Goal: Find specific page/section: Find specific page/section

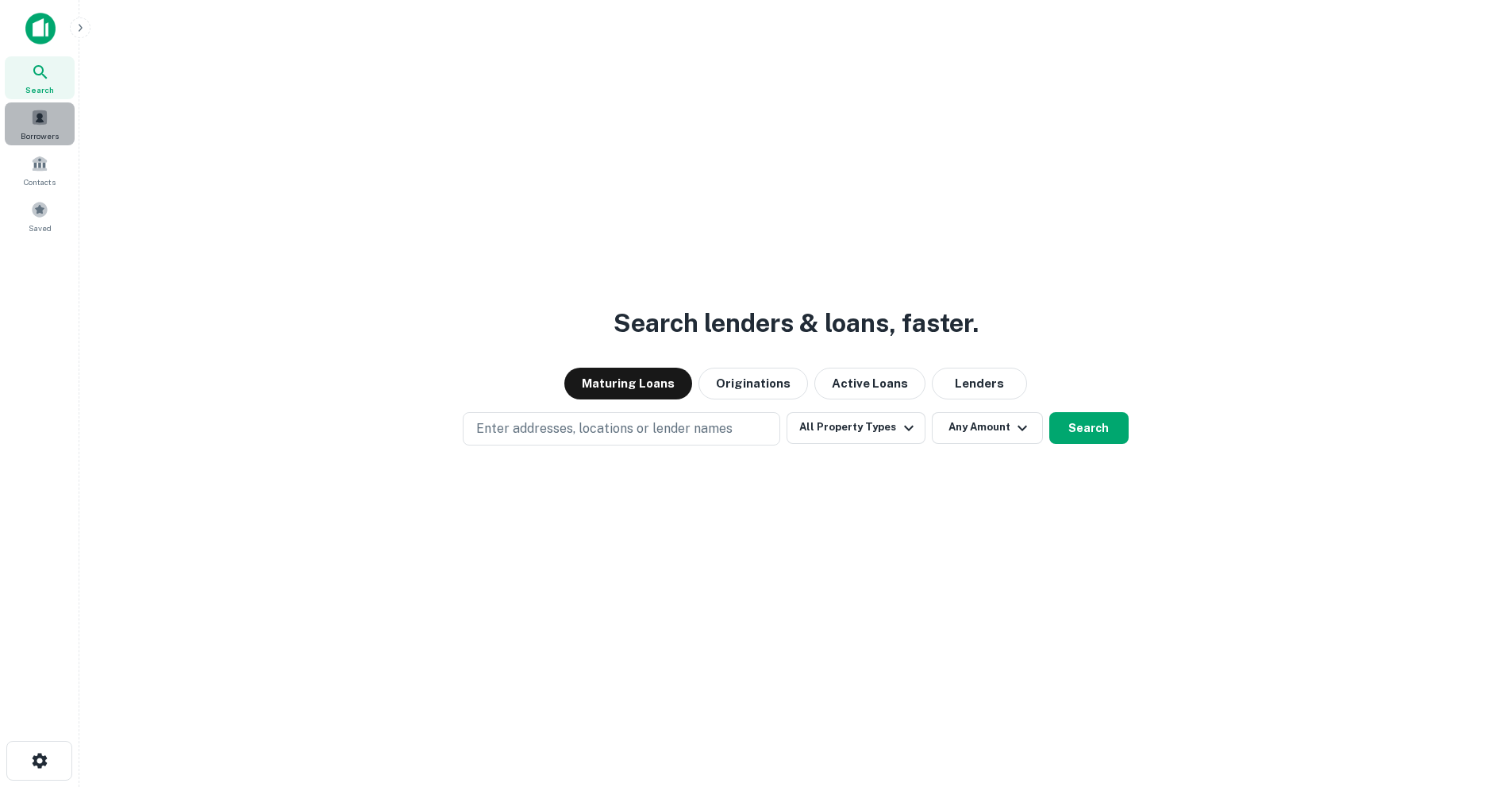
click at [39, 141] on span "Borrowers" at bounding box center [40, 136] width 38 height 13
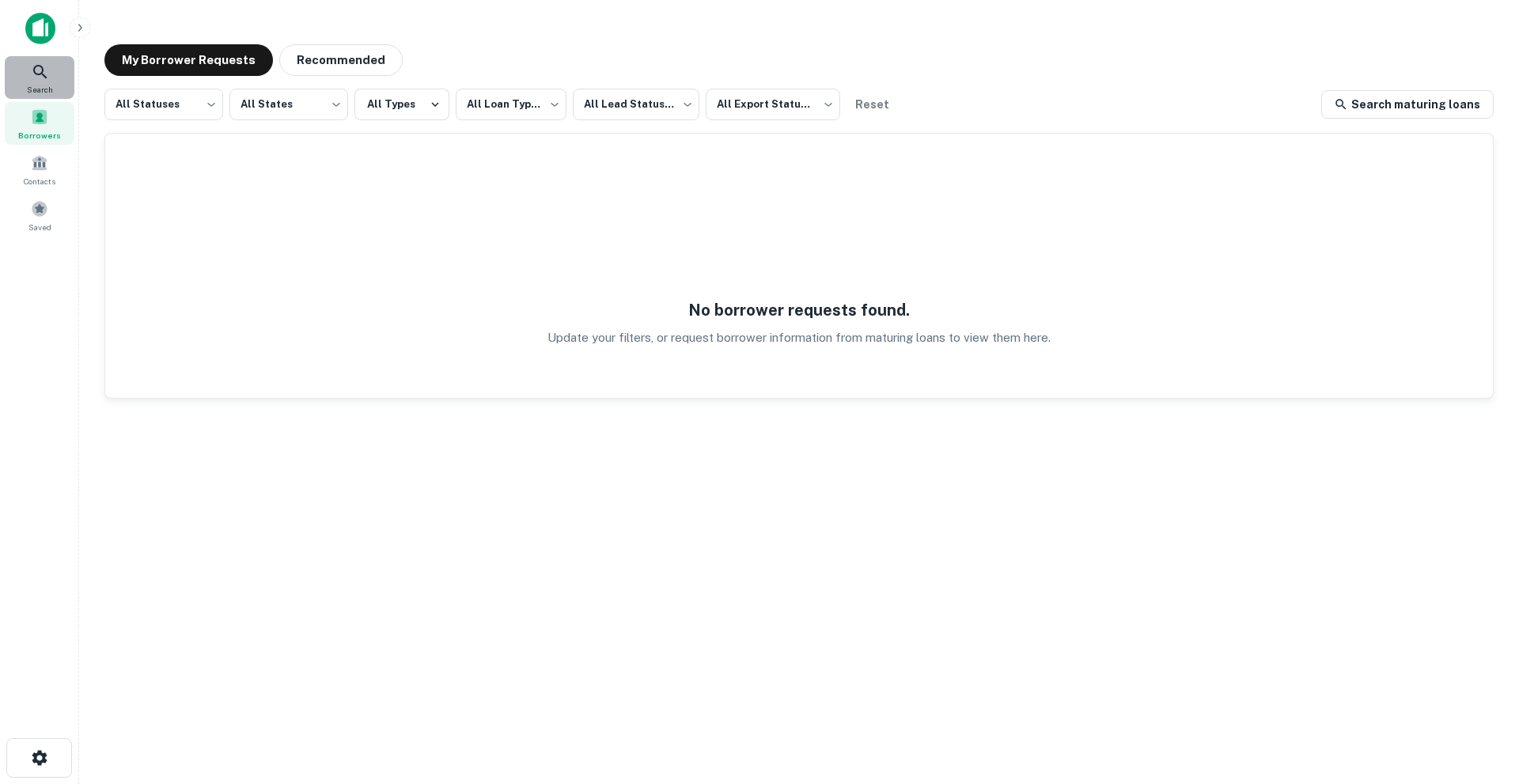
click at [40, 73] on icon at bounding box center [40, 71] width 14 height 14
